Goal: Transaction & Acquisition: Download file/media

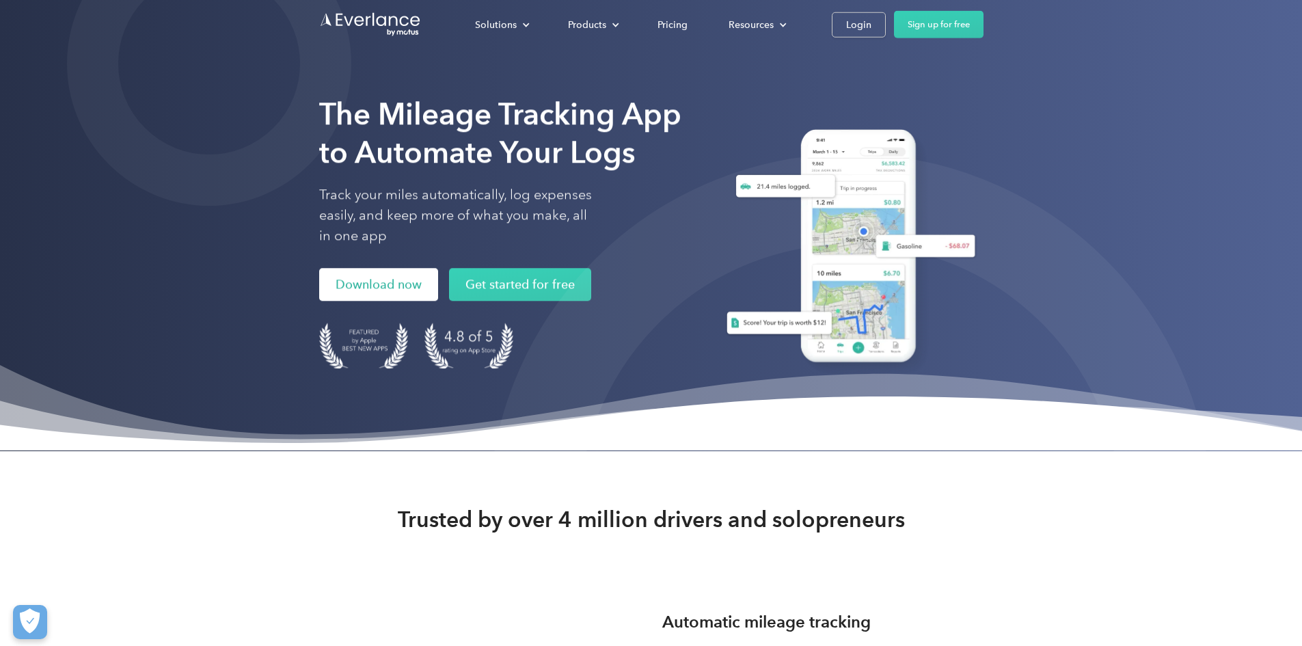
click at [319, 301] on link "Download now" at bounding box center [378, 284] width 119 height 33
click at [871, 29] on div "Login" at bounding box center [858, 24] width 25 height 17
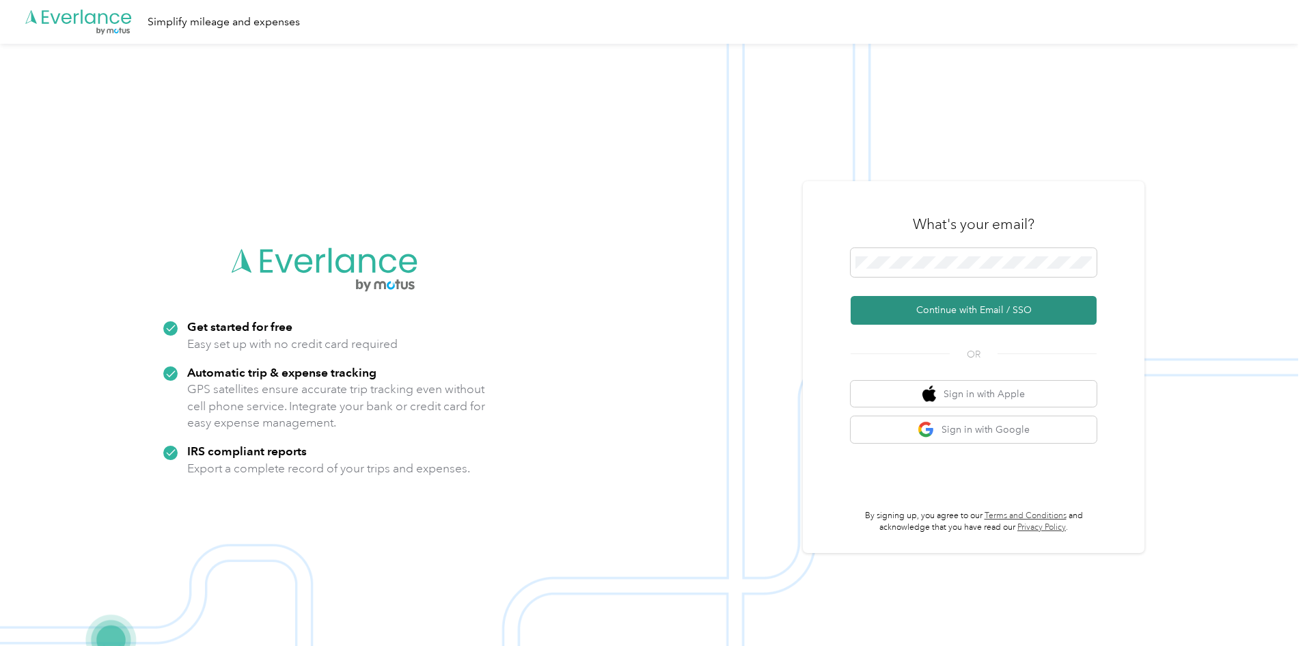
click at [968, 307] on button "Continue with Email / SSO" at bounding box center [974, 310] width 246 height 29
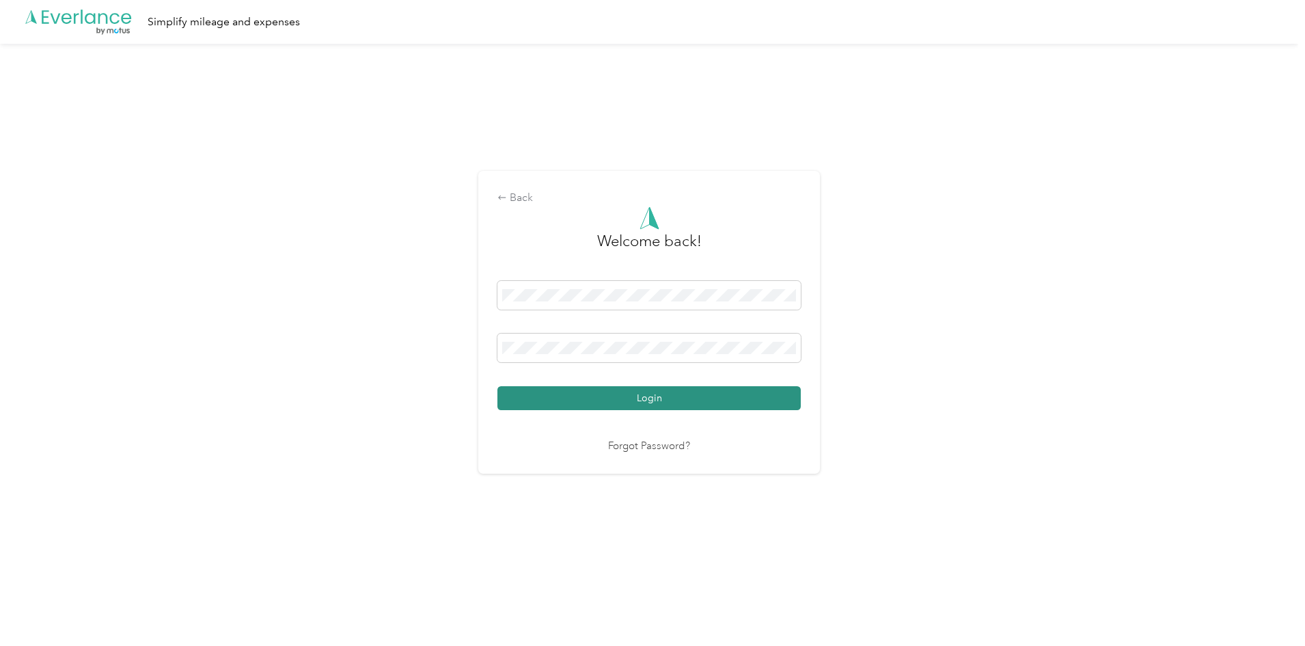
click at [642, 404] on button "Login" at bounding box center [648, 398] width 303 height 24
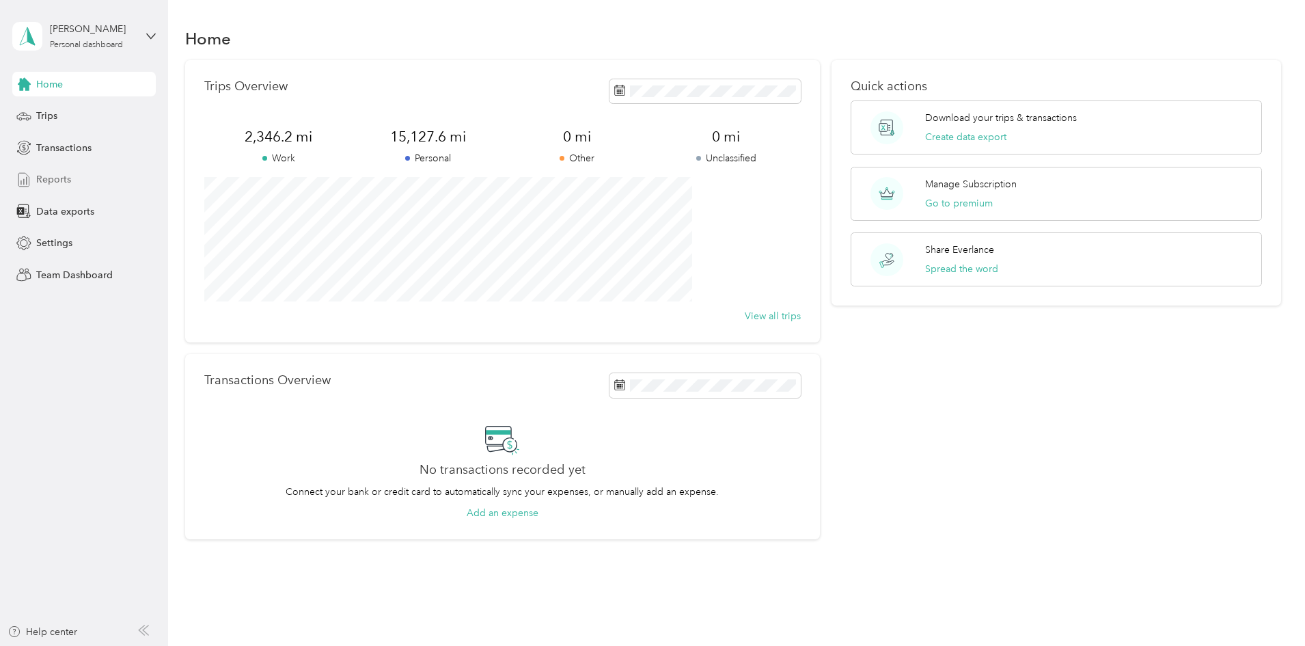
click at [55, 180] on span "Reports" at bounding box center [53, 179] width 35 height 14
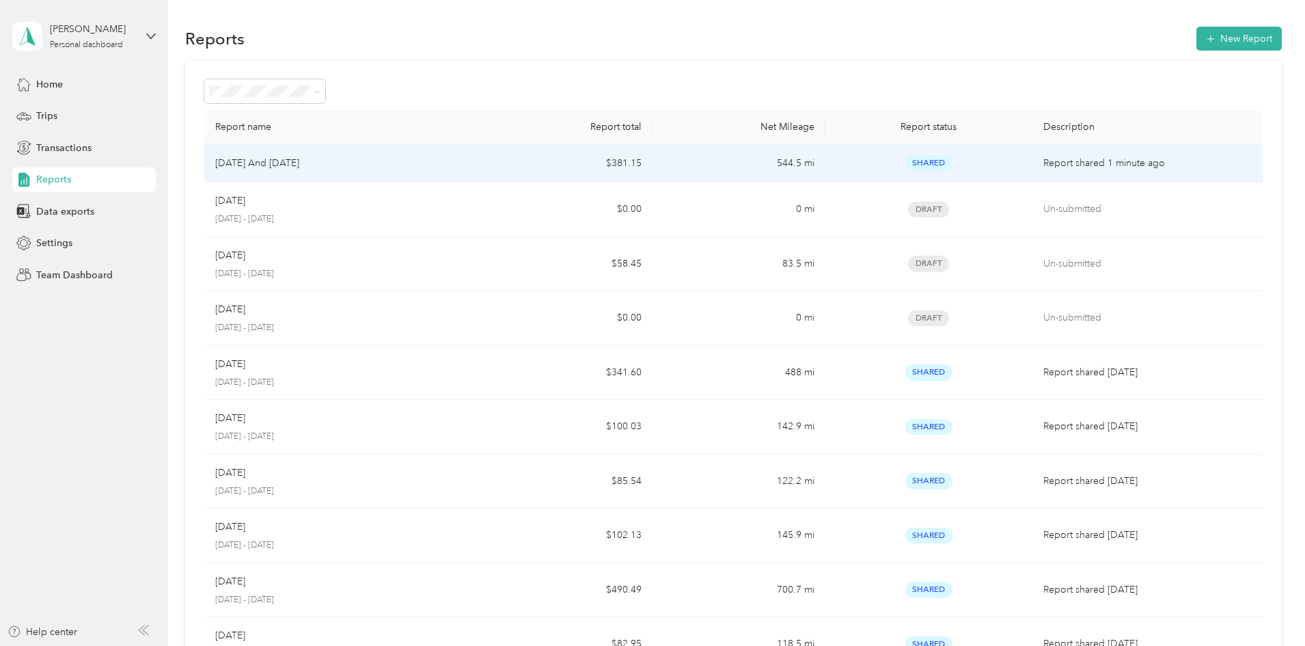
click at [409, 157] on div "[DATE] And [DATE]" at bounding box center [342, 163] width 254 height 15
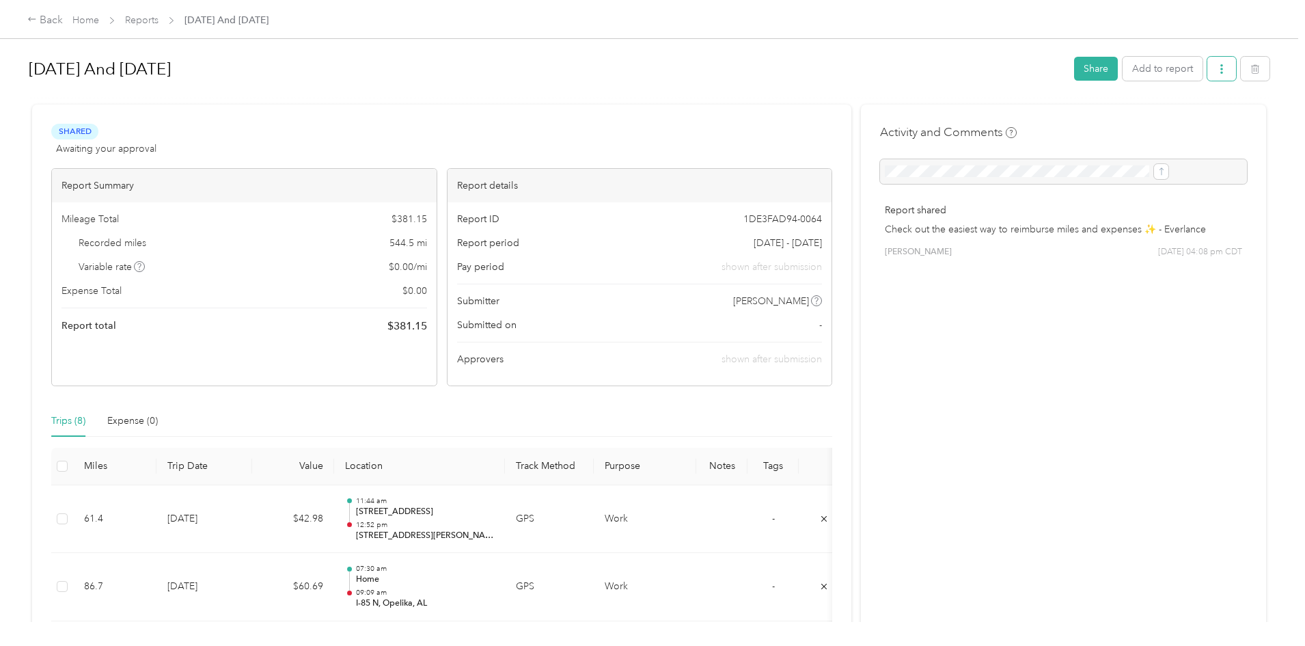
click at [1217, 68] on icon "button" at bounding box center [1222, 69] width 10 height 10
click at [1070, 116] on span "Download" at bounding box center [1070, 119] width 45 height 14
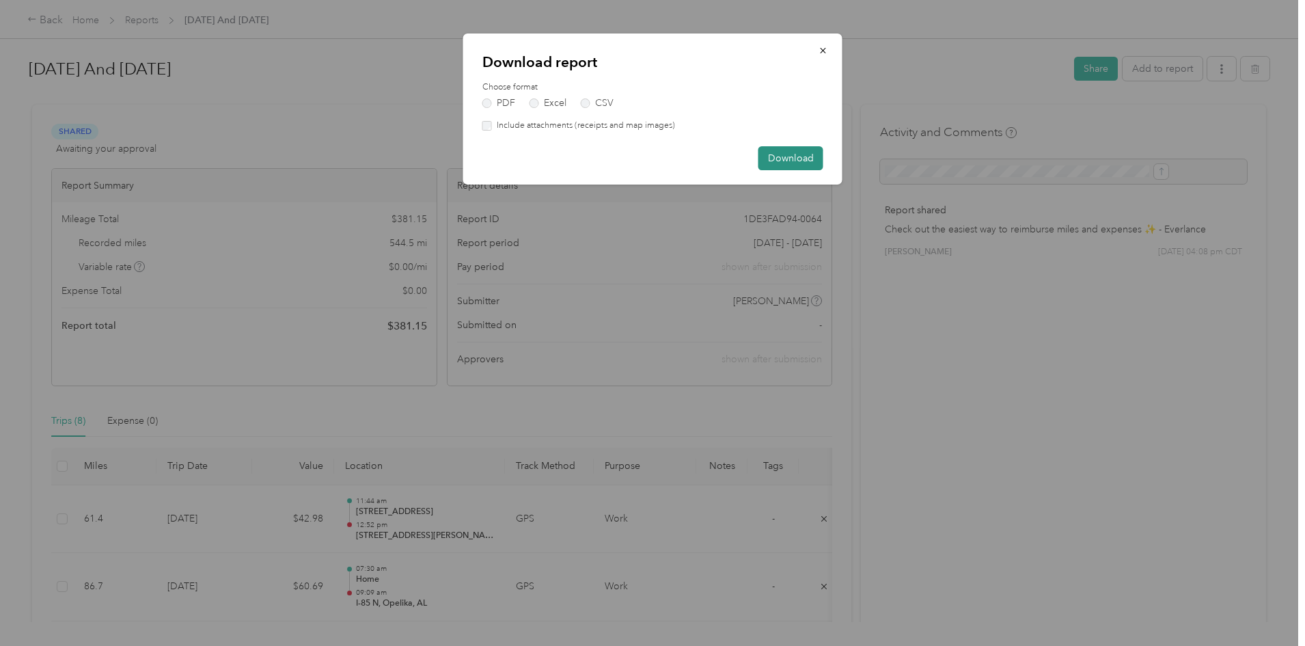
click at [789, 159] on button "Download" at bounding box center [791, 158] width 65 height 24
